Goal: Information Seeking & Learning: Learn about a topic

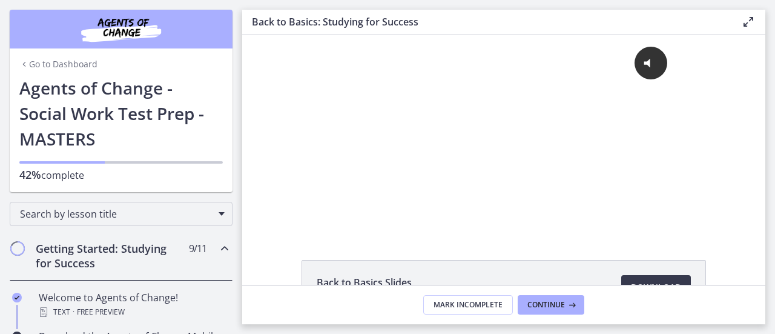
click at [59, 62] on link "Go to Dashboard" at bounding box center [58, 64] width 78 height 12
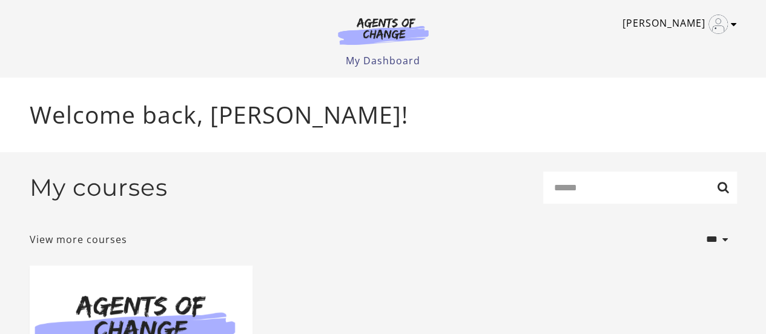
click at [728, 21] on link "Alexandra R" at bounding box center [677, 24] width 108 height 19
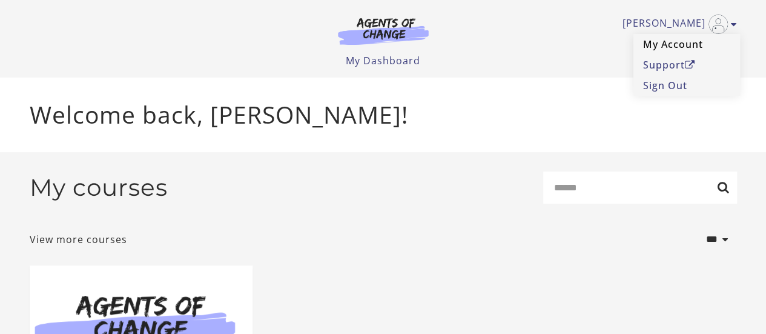
click at [671, 49] on link "My Account" at bounding box center [687, 44] width 107 height 21
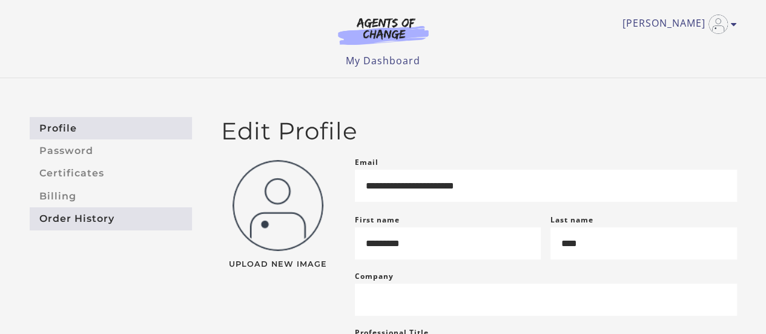
click at [63, 225] on link "Order History" at bounding box center [111, 218] width 162 height 22
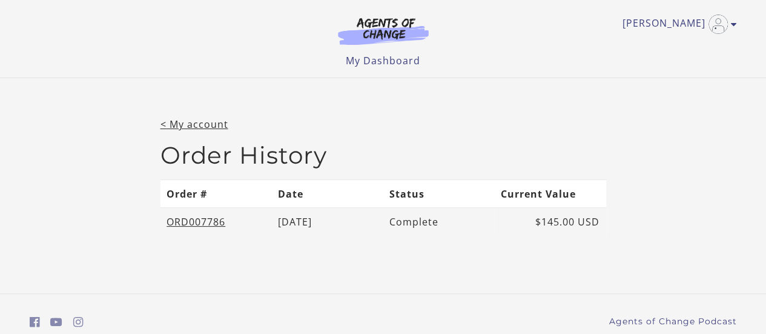
click at [416, 226] on td "Complete" at bounding box center [438, 222] width 111 height 28
click at [195, 222] on link "ORD007786" at bounding box center [196, 221] width 59 height 13
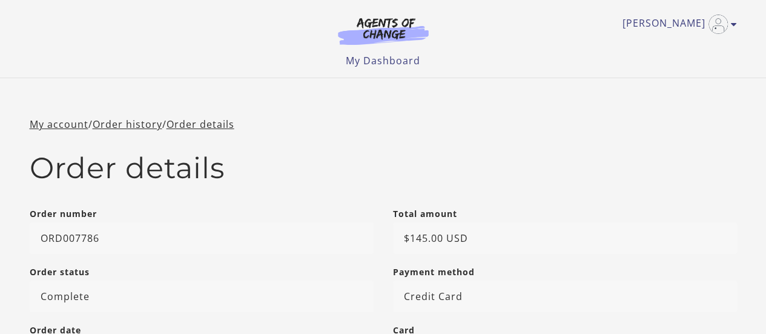
click at [732, 34] on div "Alexandra R My Account Support Sign Out Toggle menu Menu My Dashboard My Accoun…" at bounding box center [384, 34] width 708 height 68
click at [709, 15] on link "[PERSON_NAME]" at bounding box center [677, 24] width 108 height 19
click at [676, 45] on link "My Account" at bounding box center [687, 44] width 107 height 21
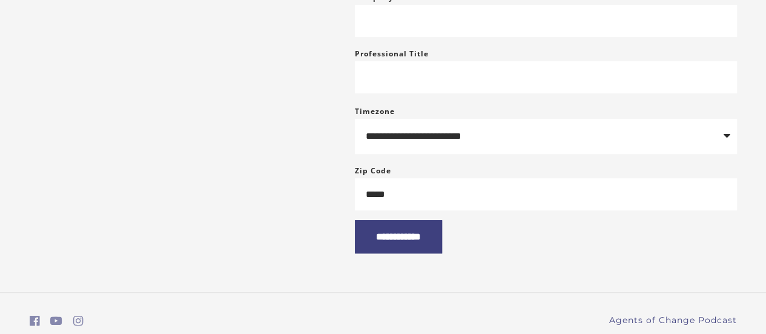
scroll to position [278, 0]
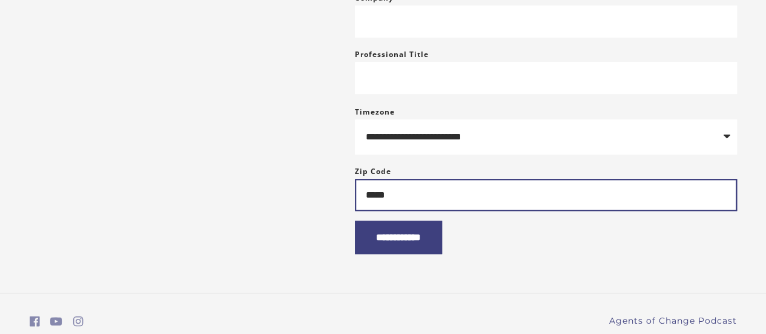
click at [438, 208] on input "*****" at bounding box center [546, 195] width 382 height 32
type input "*****"
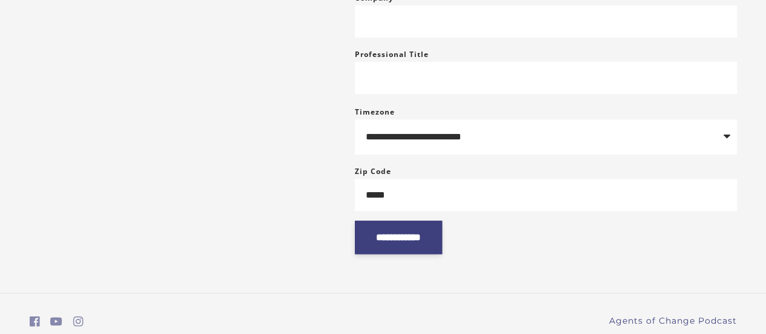
click at [420, 247] on input "**********" at bounding box center [398, 237] width 87 height 33
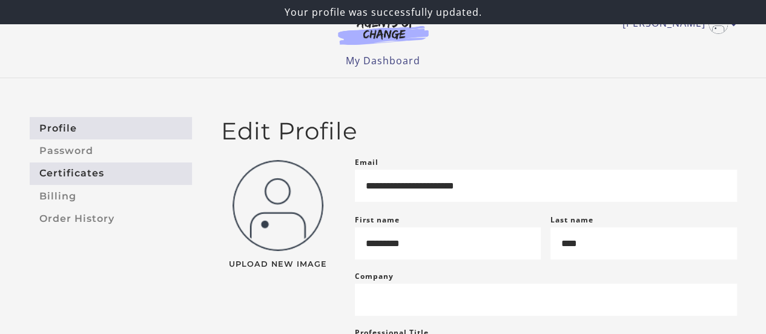
click at [73, 177] on link "Certificates" at bounding box center [111, 173] width 162 height 22
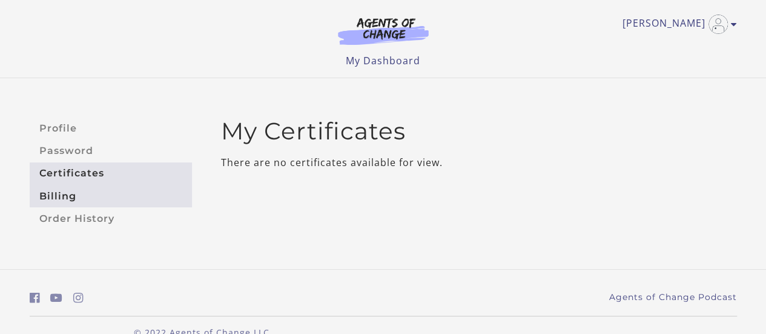
click at [62, 198] on link "Billing" at bounding box center [111, 196] width 162 height 22
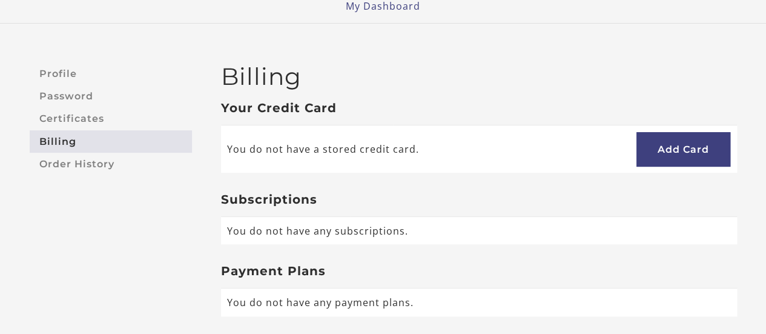
scroll to position [56, 0]
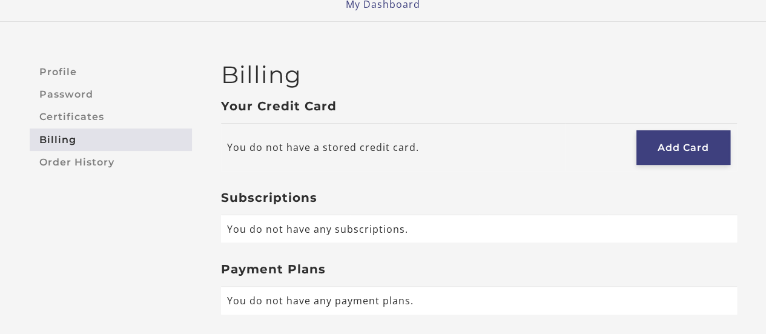
click at [657, 139] on link "Add Card" at bounding box center [684, 147] width 94 height 35
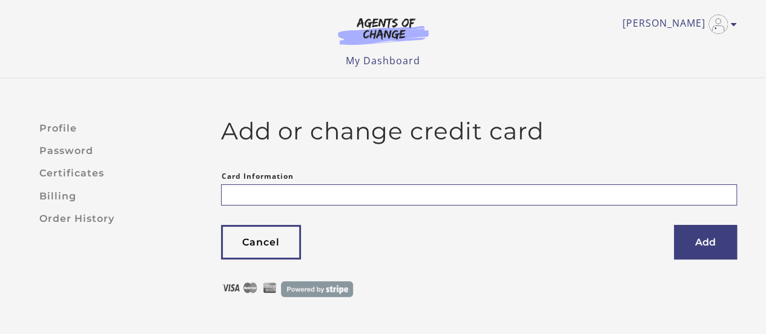
click at [732, 30] on ul "Alexandra R My Account Support Sign Out" at bounding box center [384, 24] width 708 height 19
click at [727, 25] on img "Toggle menu" at bounding box center [718, 24] width 19 height 19
click at [655, 51] on link "My Account" at bounding box center [687, 44] width 107 height 21
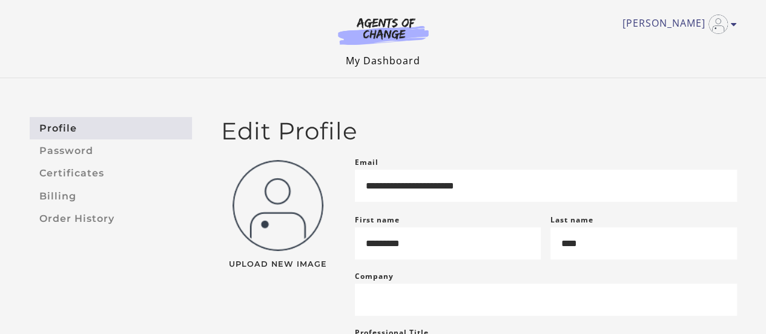
click at [362, 58] on link "My Dashboard" at bounding box center [383, 60] width 75 height 13
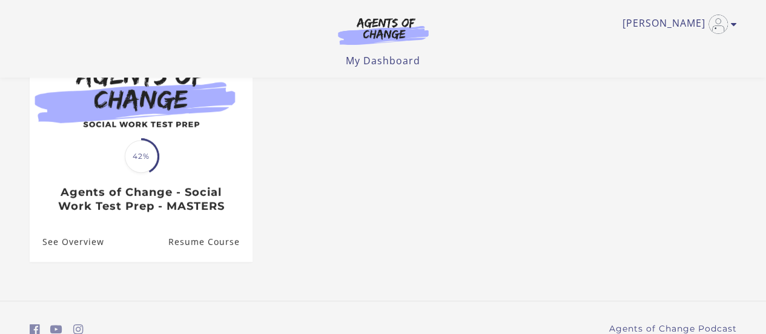
scroll to position [153, 0]
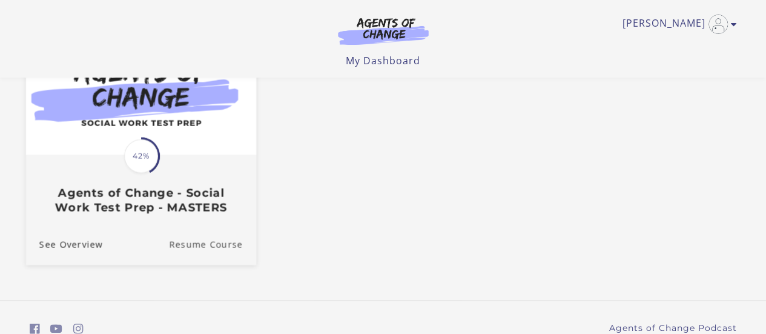
click at [199, 242] on link "Resume Course" at bounding box center [212, 244] width 87 height 41
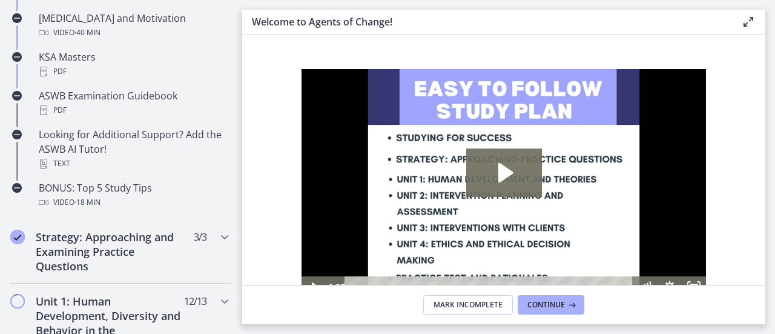
scroll to position [543, 0]
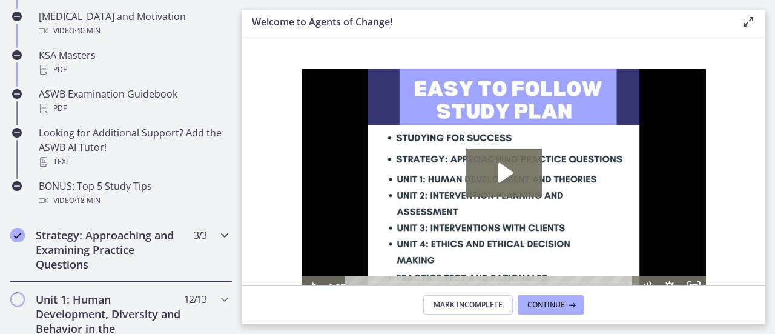
click at [129, 232] on h2 "Strategy: Approaching and Examining Practice Questions" at bounding box center [110, 250] width 148 height 44
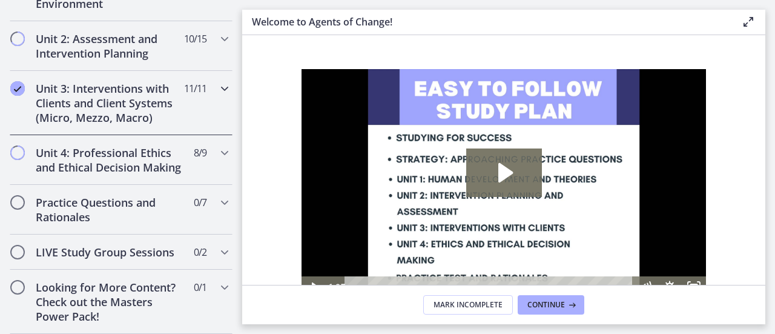
click at [217, 82] on icon "Chapters" at bounding box center [224, 88] width 15 height 15
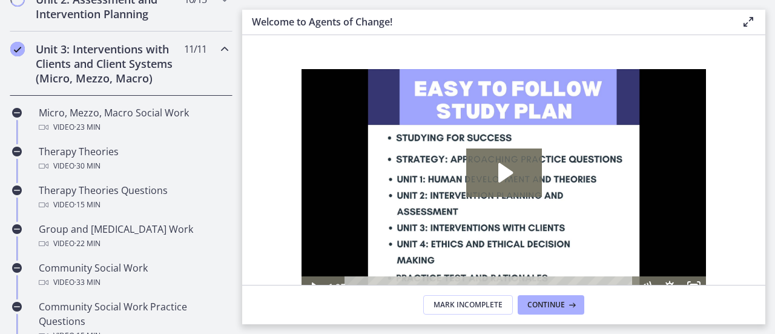
scroll to position [402, 0]
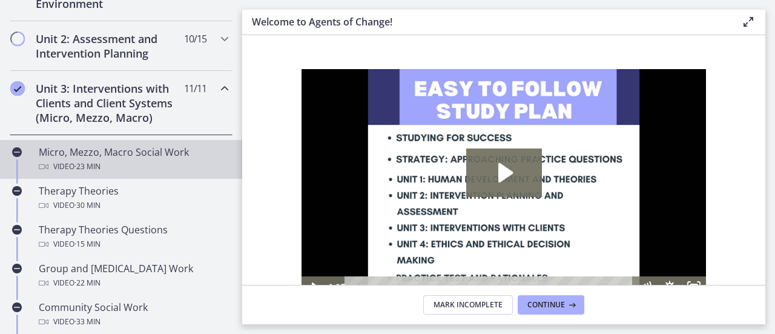
click at [131, 163] on div "Video · 23 min" at bounding box center [133, 166] width 189 height 15
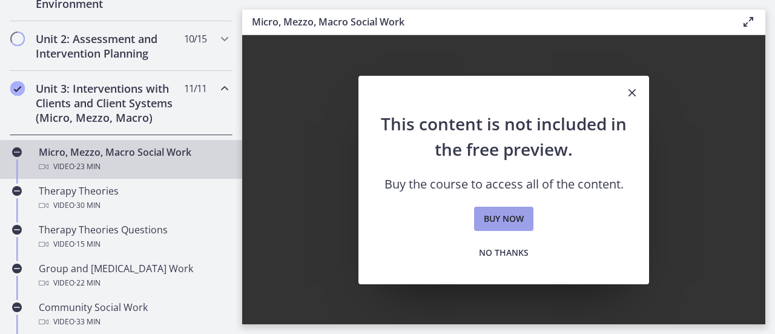
click at [500, 214] on span "Buy now" at bounding box center [504, 218] width 40 height 15
